Goal: Transaction & Acquisition: Purchase product/service

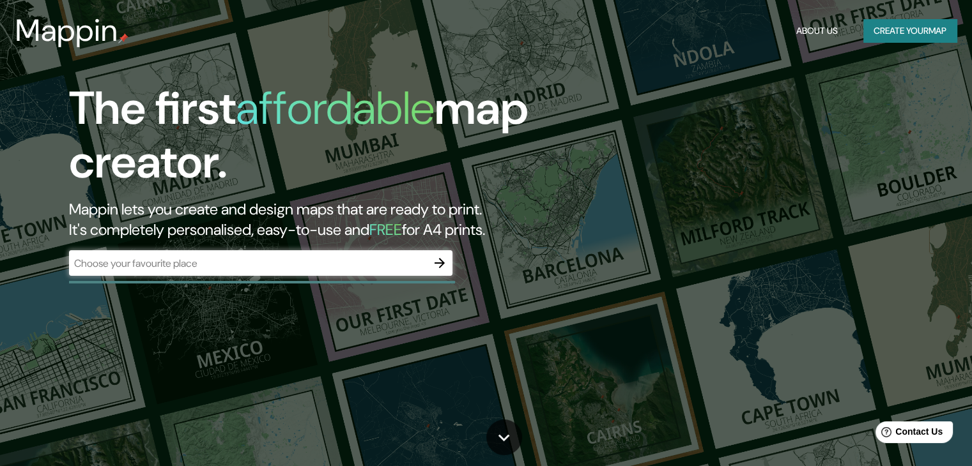
drag, startPoint x: 254, startPoint y: 130, endPoint x: 207, endPoint y: 72, distance: 75.0
click at [254, 130] on h1 "affordable" at bounding box center [335, 108] width 199 height 59
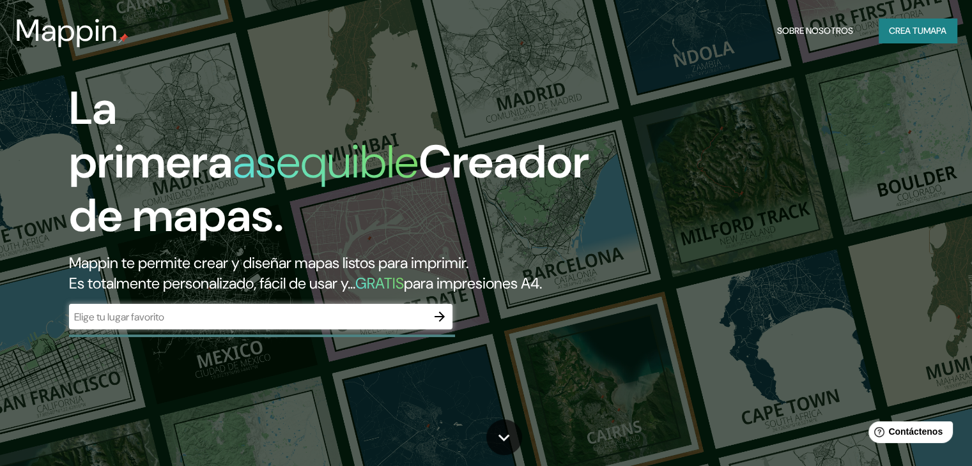
click at [245, 330] on div "​" at bounding box center [260, 317] width 383 height 26
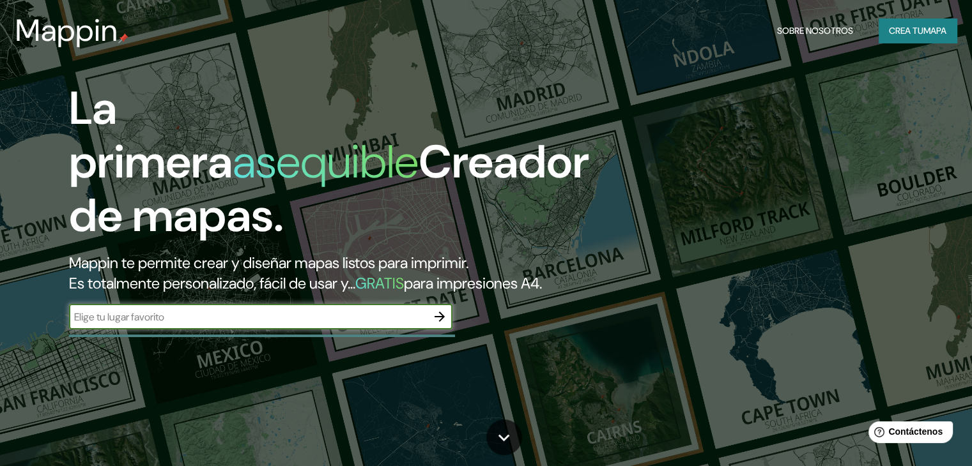
click at [249, 325] on input "text" at bounding box center [248, 317] width 358 height 15
paste input "conjunto habitacional palomino"
type input "conjunto habitacional palomino"
click at [447, 325] on icon "button" at bounding box center [439, 316] width 15 height 15
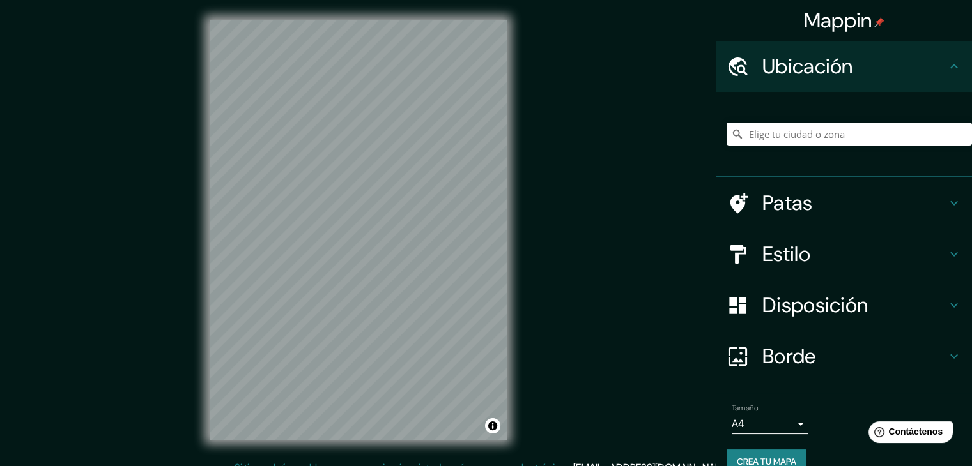
click at [759, 419] on body "Mappin Ubicación Patas Estilo Disposición Borde Elige un borde. Consejo : puede…" at bounding box center [486, 233] width 972 height 466
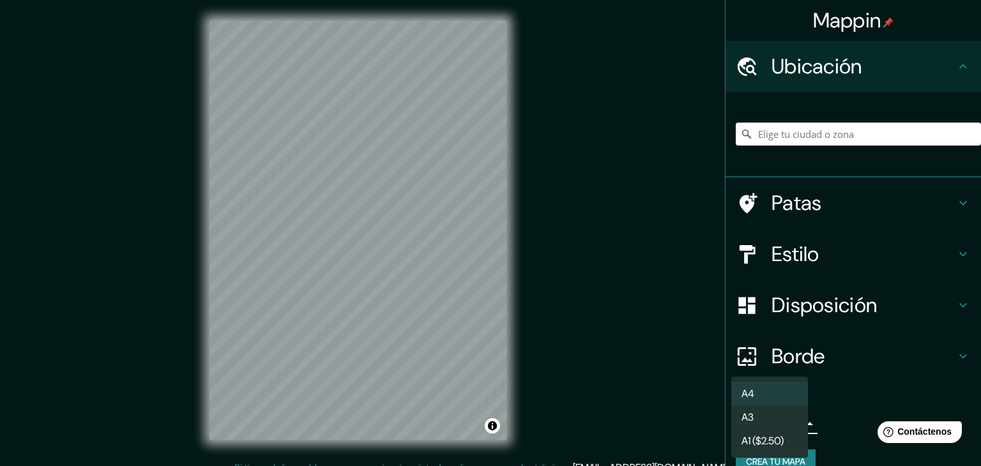
click at [776, 417] on li "A3" at bounding box center [770, 418] width 77 height 24
type input "a4"
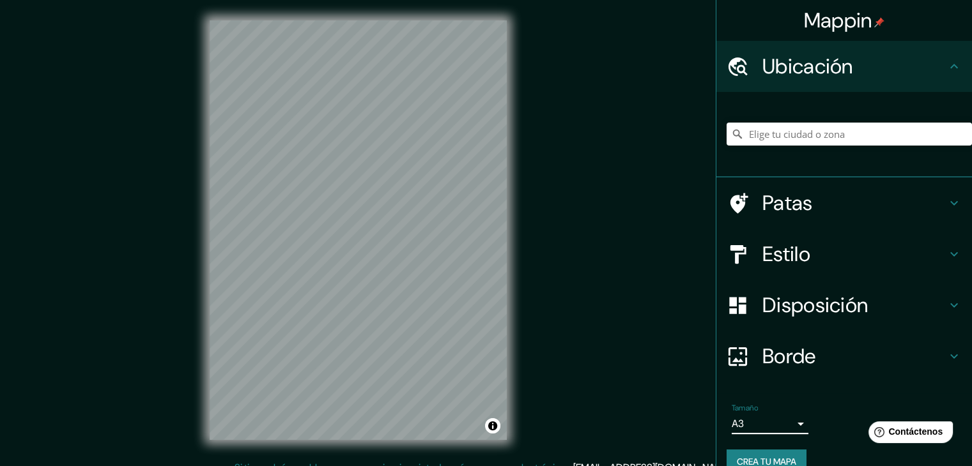
click at [774, 422] on body "Mappin Ubicación Patas Estilo Disposición Borde Elige un borde. Consejo : puede…" at bounding box center [486, 233] width 972 height 466
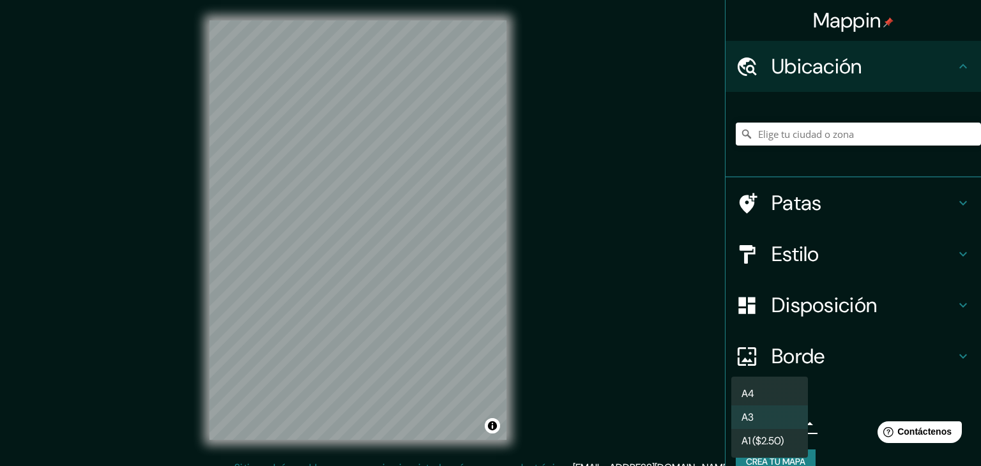
click at [667, 392] on div at bounding box center [490, 233] width 981 height 466
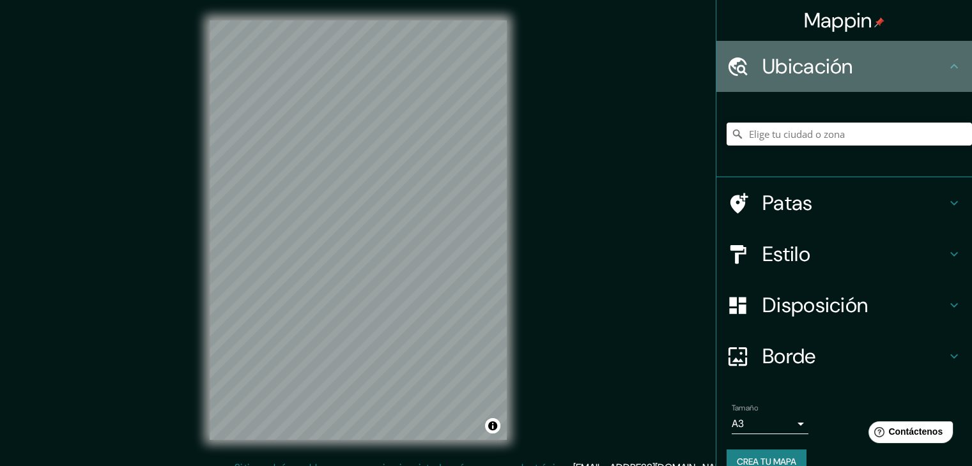
click at [951, 56] on div "Ubicación" at bounding box center [844, 66] width 256 height 51
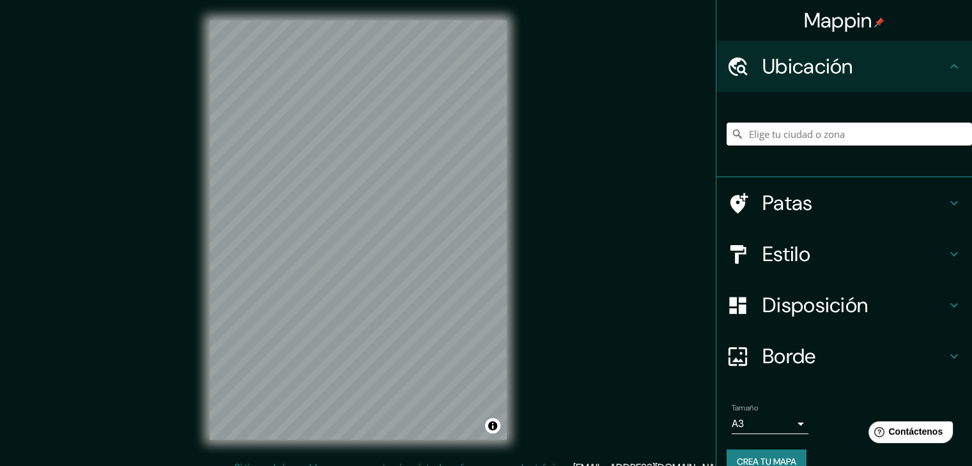
click at [920, 135] on input "Elige tu ciudad o zona" at bounding box center [848, 134] width 245 height 23
paste input "conjunto habitacional palomino"
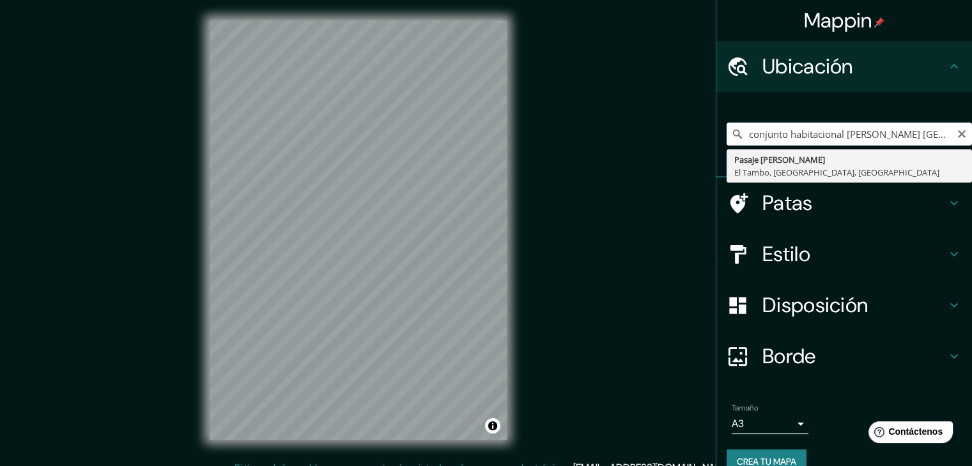
type input "Pasaje Palomino, El Tambo, Departamento de Junín, Perú"
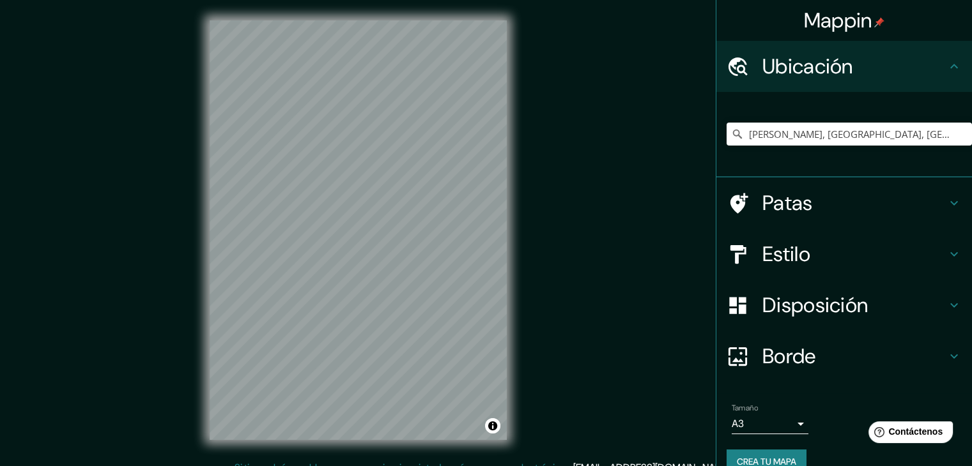
click at [698, 27] on div "Mappin Ubicación Pasaje Palomino, El Tambo, Departamento de Junín, Perú Patas E…" at bounding box center [486, 240] width 972 height 481
